Goal: Information Seeking & Learning: Learn about a topic

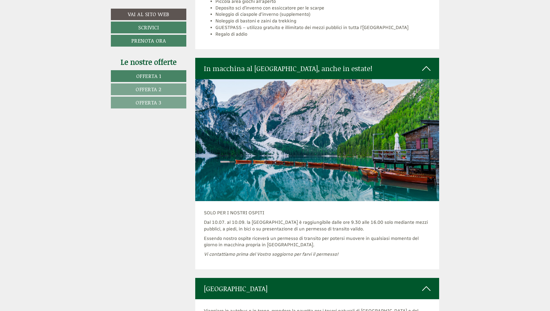
scroll to position [2383, 0]
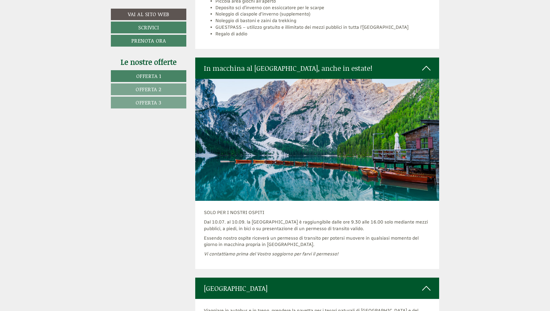
click at [151, 90] on span "Offerta 2" at bounding box center [149, 89] width 26 height 7
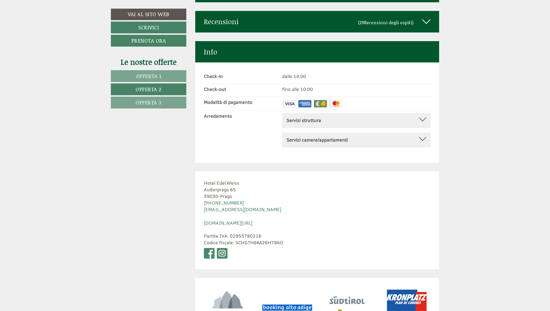
scroll to position [354, 0]
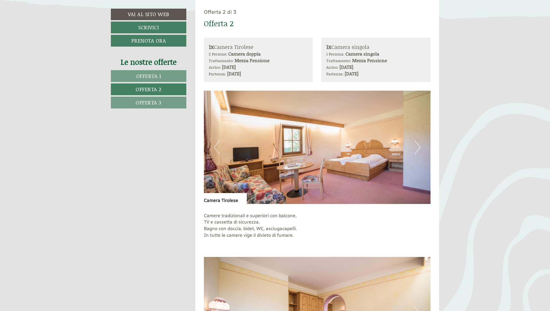
click at [154, 103] on span "Offerta 3" at bounding box center [149, 102] width 26 height 7
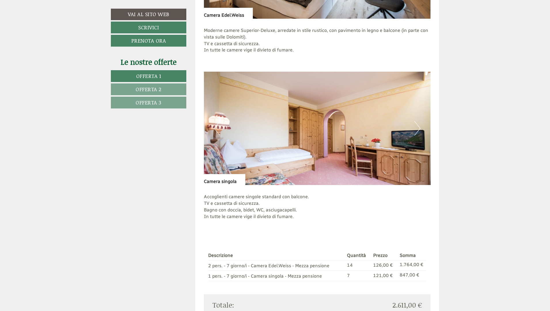
scroll to position [1635, 0]
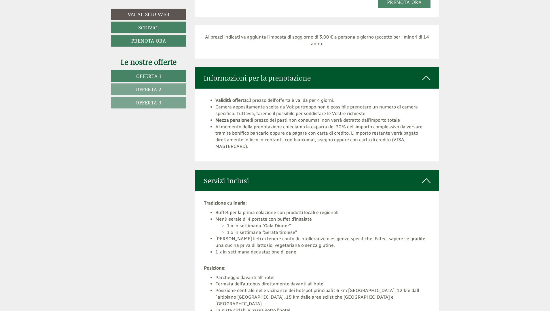
scroll to position [1962, 0]
